Goal: Information Seeking & Learning: Learn about a topic

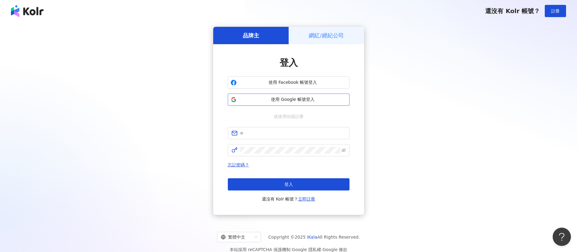
click at [302, 99] on span "使用 Google 帳號登入" at bounding box center [293, 99] width 108 height 6
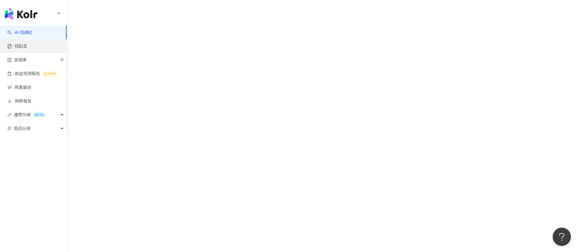
click at [27, 43] on link "找貼文" at bounding box center [17, 46] width 20 height 6
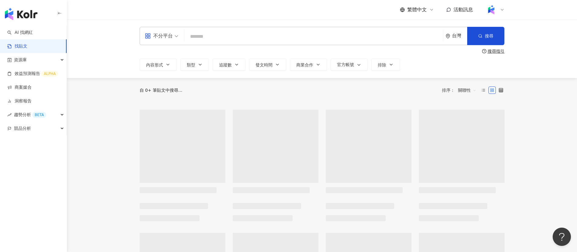
click at [204, 34] on input "search" at bounding box center [314, 36] width 254 height 13
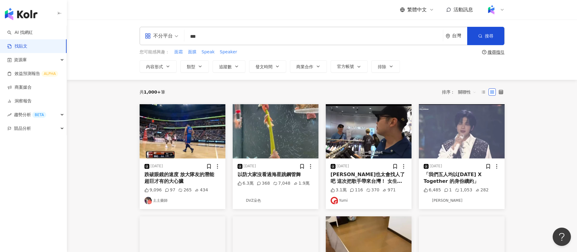
type input "***"
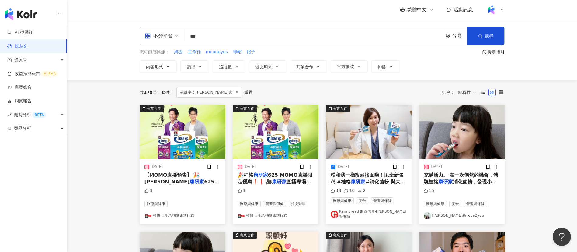
click at [279, 14] on div "繁體中文 活動訊息" at bounding box center [322, 9] width 365 height 19
click at [460, 93] on span "關聯性" at bounding box center [467, 92] width 18 height 10
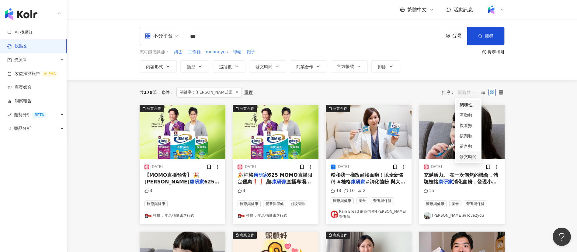
click at [471, 154] on div "發文時間" at bounding box center [468, 156] width 17 height 7
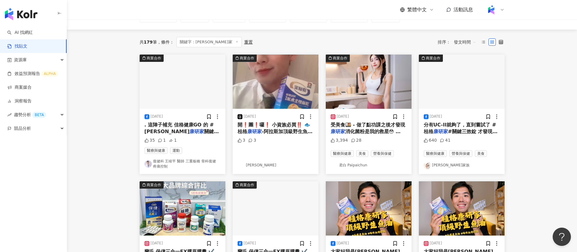
scroll to position [53, 0]
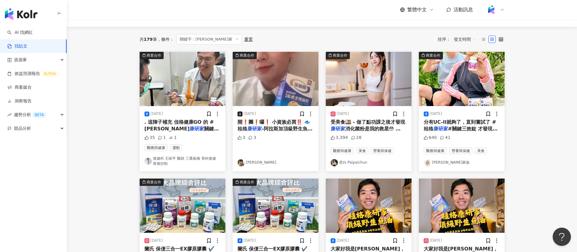
click at [444, 121] on span "分有UC-II就夠了，直到嘗試了 #桂格" at bounding box center [460, 125] width 73 height 12
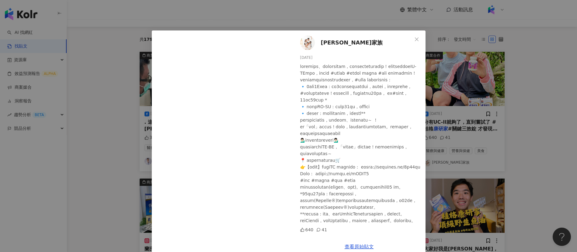
scroll to position [11, 0]
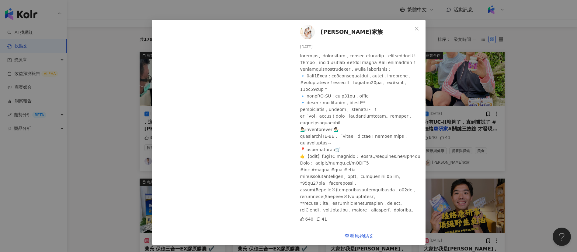
click at [435, 142] on div "[PERSON_NAME]家族 [DATE] 640 41 查看原始貼文" at bounding box center [288, 126] width 577 height 252
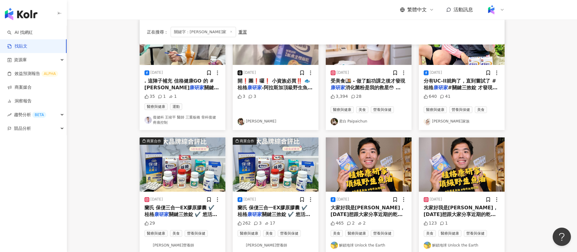
scroll to position [0, 0]
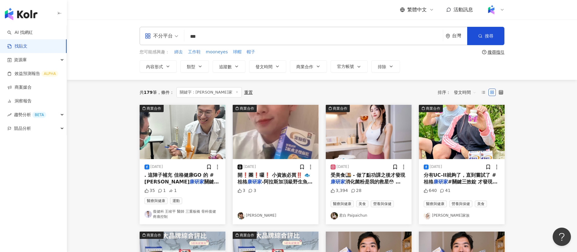
click at [362, 84] on div "共 179 筆 條件 ： 關鍵字：康研家 重置 排序： 發文時間" at bounding box center [322, 92] width 365 height 25
click at [290, 94] on div "共 179 筆 條件 ： 關鍵字：康研家 重置 排序： 發文時間" at bounding box center [322, 92] width 365 height 10
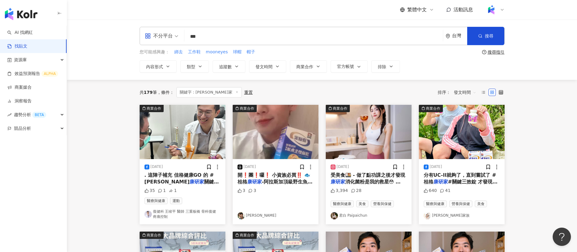
click at [294, 176] on span "開❗️團❗️囉❗️ 小資族必買‼️ 🐟桂格" at bounding box center [274, 178] width 73 height 12
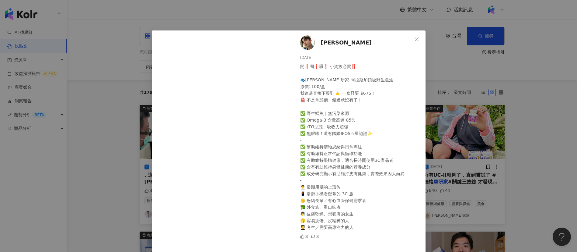
click at [327, 148] on div "開❗️團❗️囉❗️ 小資族必買‼️ 🐟[PERSON_NAME]研家-阿拉斯加頂級野生魚油 原價1100/盒 我這邊直接下殺到 👉 一盒只要 $675！ 🚨 …" at bounding box center [360, 146] width 121 height 167
click at [546, 202] on div "玄兒 [DATE] 開❗️團❗️囉❗️ 小資族必買‼️ 🐟[PERSON_NAME]研家-阿拉斯加頂級野生魚油 原價1100/盒 我這邊直接下殺到 👉 一盒只…" at bounding box center [288, 126] width 577 height 252
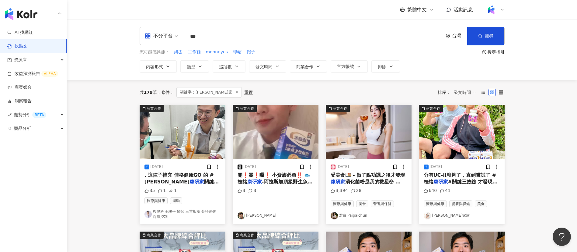
click at [149, 38] on icon "appstore" at bounding box center [148, 36] width 6 height 6
click at [166, 98] on div "Threads" at bounding box center [163, 98] width 34 height 8
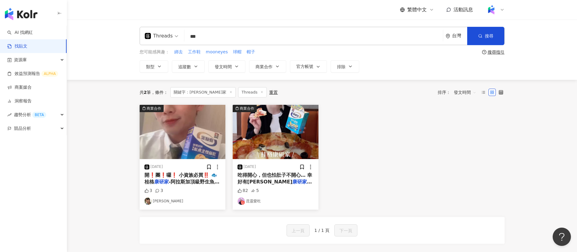
click at [168, 40] on div "Threads" at bounding box center [159, 36] width 28 height 10
click at [170, 59] on div "Instagram" at bounding box center [164, 63] width 42 height 11
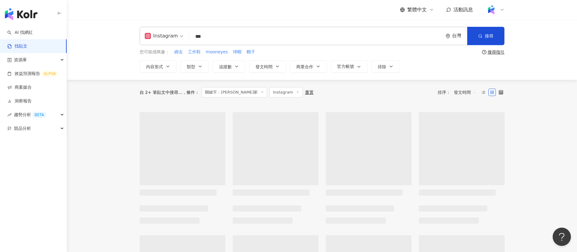
click at [164, 38] on div "Instagram" at bounding box center [161, 36] width 33 height 10
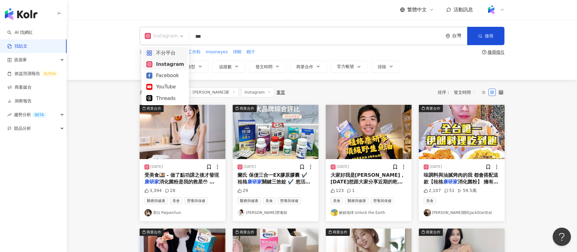
click at [170, 51] on div "不分平台" at bounding box center [165, 53] width 38 height 8
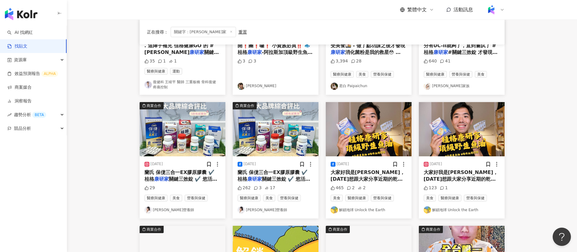
scroll to position [131, 0]
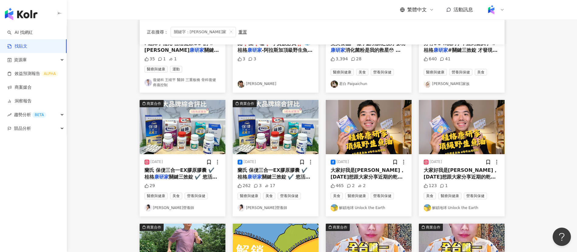
click at [549, 193] on main "不分平台 *** 台灣 搜尋 您可能感興趣： 綁去 工作鞋 mooneyes 球帽 帽子 搜尋指引 內容形式 類型 追蹤數 發文時間 商業合作 官方帳號 排除…" at bounding box center [322, 140] width 510 height 504
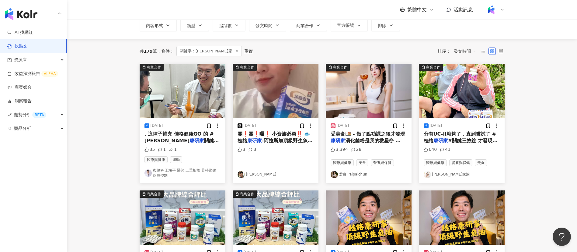
scroll to position [10, 0]
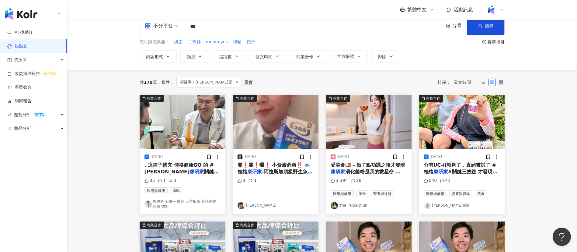
click at [462, 83] on span "發文時間" at bounding box center [465, 82] width 23 height 10
click at [467, 107] on div "互動數" at bounding box center [465, 105] width 19 height 7
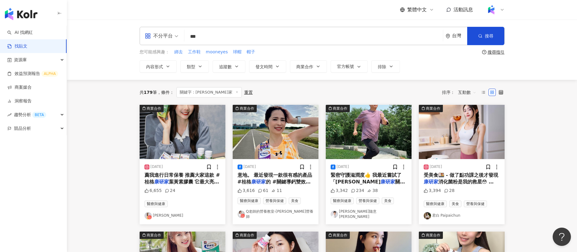
click at [278, 88] on div "共 179 筆 條件 ： 關鍵字：康研家 重置 排序： 互動數" at bounding box center [322, 92] width 365 height 10
click at [190, 179] on span "葉黃素膠囊 它最大亮點是加入了高" at bounding box center [182, 185] width 75 height 12
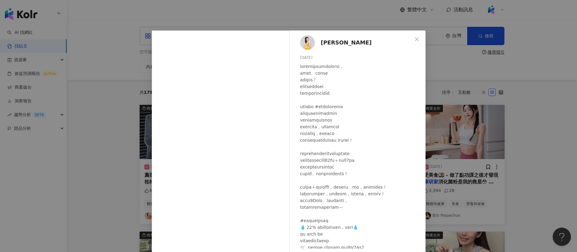
click at [494, 192] on div "[PERSON_NAME] [DATE] 6,655 24 查看原始貼文" at bounding box center [288, 126] width 577 height 252
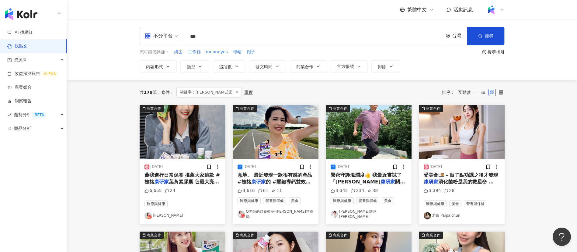
click at [465, 92] on span "互動數" at bounding box center [467, 92] width 18 height 10
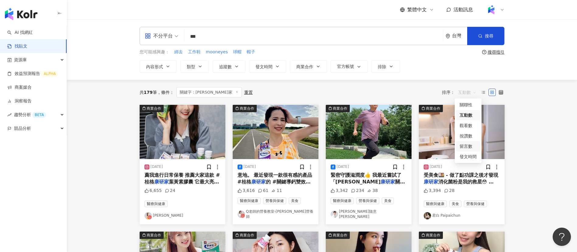
click at [465, 144] on div "留言數" at bounding box center [468, 146] width 17 height 7
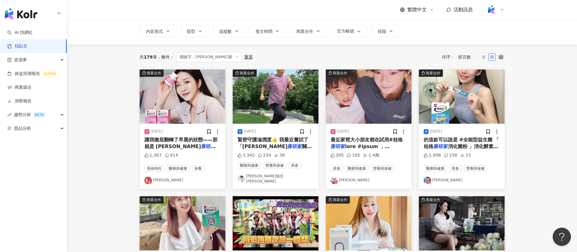
scroll to position [36, 0]
click at [377, 145] on span at bounding box center [369, 231] width 76 height 176
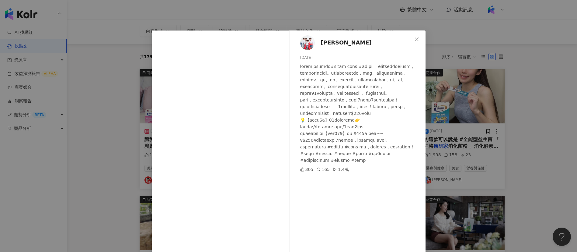
scroll to position [21, 0]
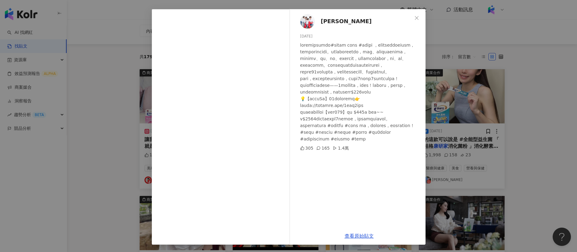
click at [529, 190] on div "[PERSON_NAME] [DATE] 305 165 1.4萬 查看原始貼文" at bounding box center [288, 126] width 577 height 252
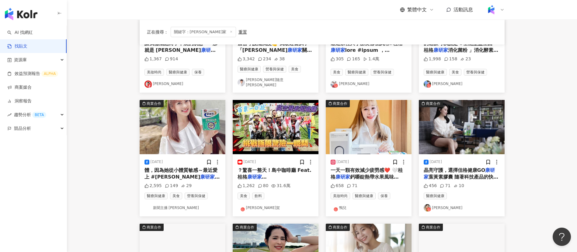
scroll to position [131, 0]
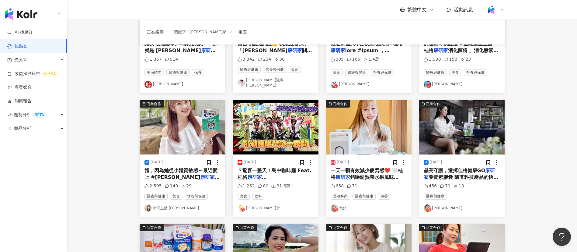
click at [293, 169] on span "？驚喜一整天！島中咖啡廳 Feat.桂格" at bounding box center [275, 173] width 74 height 12
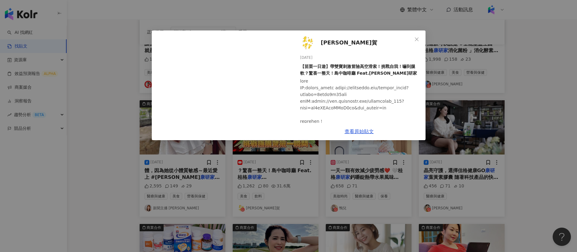
click at [522, 154] on div "[PERSON_NAME]賀 [DATE] 【苗栗一日遊】帶雙寶刺激冒險高空滑索！挑戰自我！嚇到腿軟？驚喜一整天！島中咖啡廳 Feat.[PERSON_NAM…" at bounding box center [288, 126] width 577 height 252
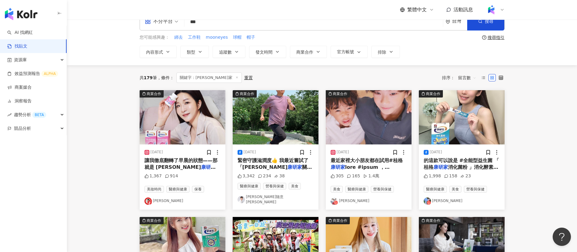
scroll to position [15, 0]
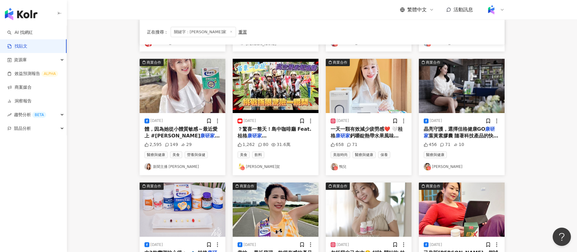
scroll to position [173, 0]
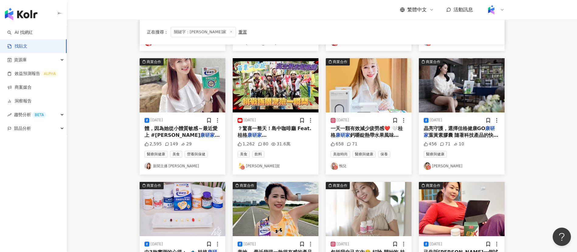
click at [107, 32] on main "不分平台 *** 台灣 搜尋 您可能感興趣： 綁去 工作鞋 mooneyes 球帽 帽子 搜尋指引 內容形式 類型 追蹤數 發文時間 商業合作 官方帳號 排除…" at bounding box center [322, 98] width 510 height 504
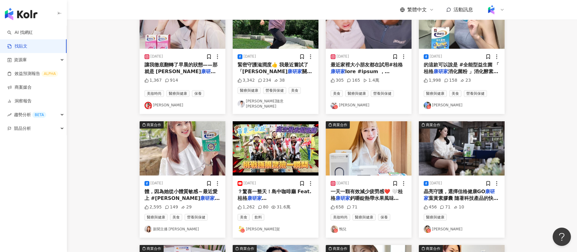
scroll to position [8, 0]
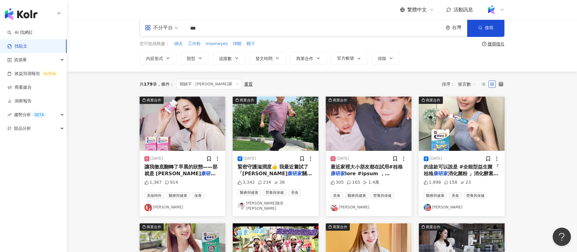
click at [289, 77] on div "共 179 筆 條件 ： 關鍵字：康研家 重置 排序： 留言數" at bounding box center [322, 84] width 365 height 25
click at [274, 78] on div "共 179 筆 條件 ： 關鍵字：康研家 重置 排序： 留言數" at bounding box center [322, 84] width 365 height 25
click at [275, 86] on div "共 179 筆 條件 ： 關鍵字：康研家 重置 排序： 留言數" at bounding box center [322, 84] width 365 height 10
click at [466, 80] on span "留言數" at bounding box center [467, 84] width 18 height 10
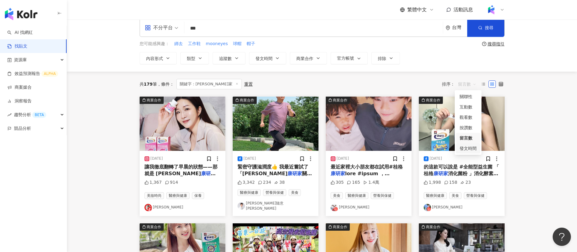
click at [470, 148] on div "發文時間" at bounding box center [468, 148] width 17 height 7
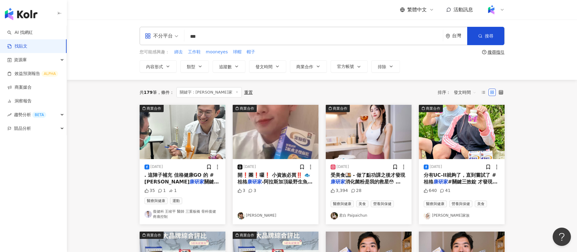
click at [355, 87] on div "共 179 筆 條件 ： 關鍵字：康研家 重置 排序： 發文時間" at bounding box center [322, 92] width 365 height 10
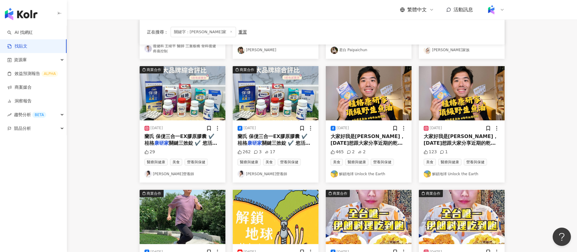
scroll to position [166, 0]
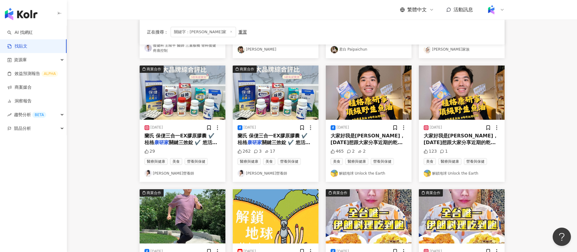
click at [365, 20] on div "正在搜尋 ： 關鍵字：康研家 重置 排序： 發文時間" at bounding box center [322, 31] width 365 height 25
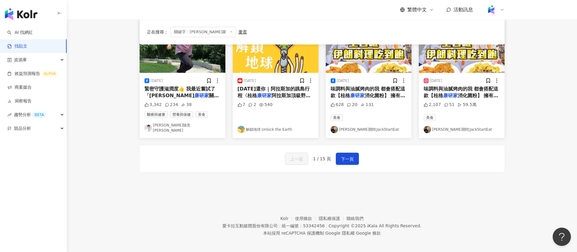
scroll to position [336, 0]
